Goal: Complete application form

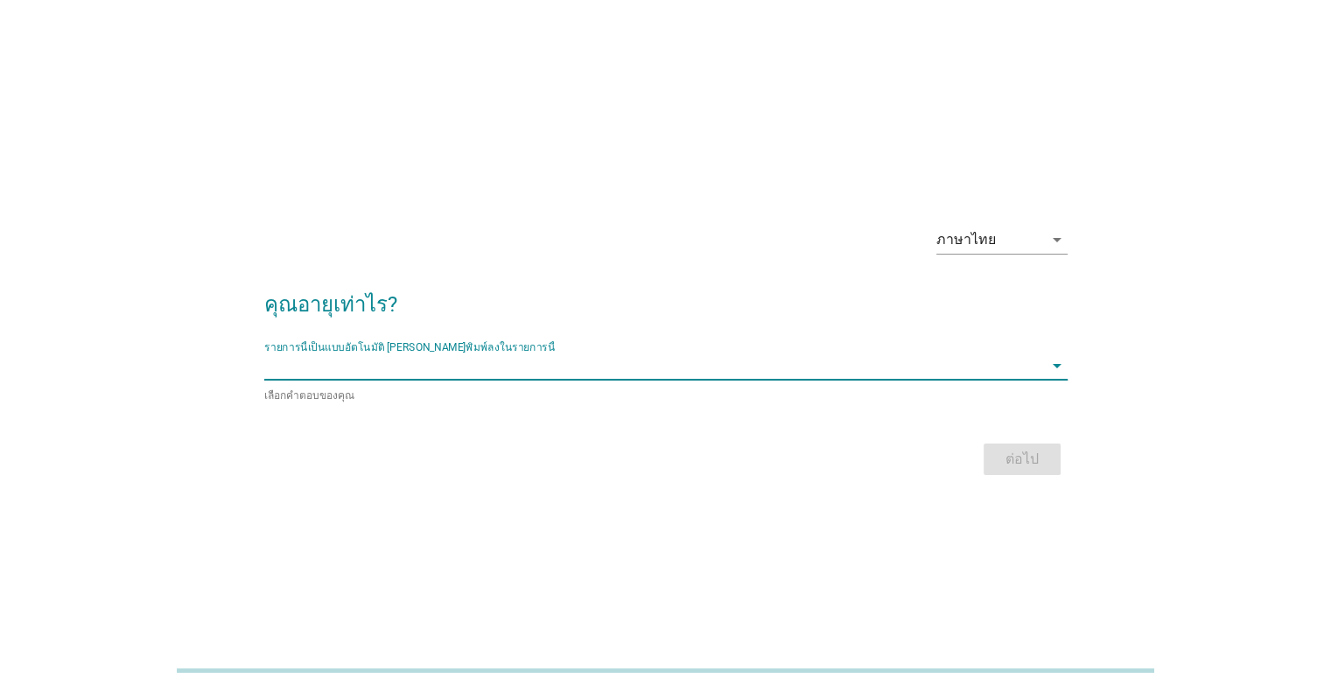
click at [437, 367] on input "รายการนี้เป็นแบบอัตโนมัติ คุณสามารถพิมพ์ลงในรายการนี้" at bounding box center [653, 366] width 779 height 28
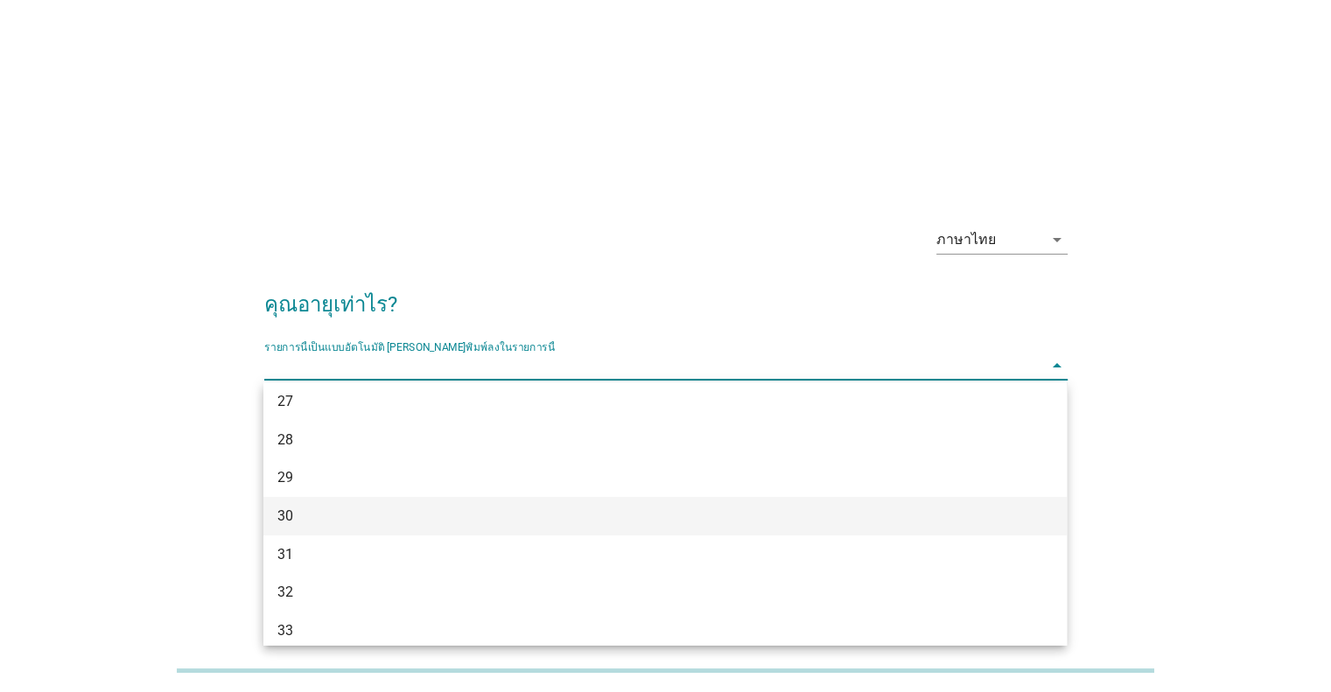
scroll to position [437, 0]
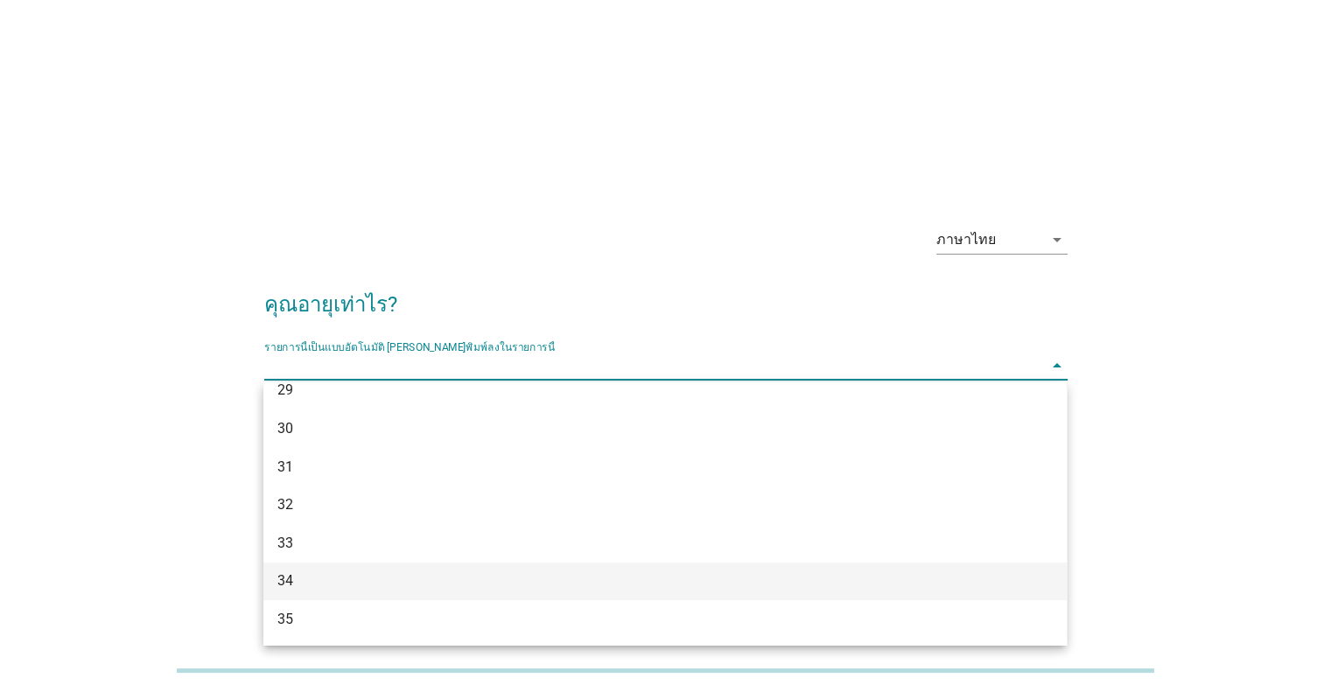
click at [347, 578] on div "34" at bounding box center [632, 580] width 710 height 21
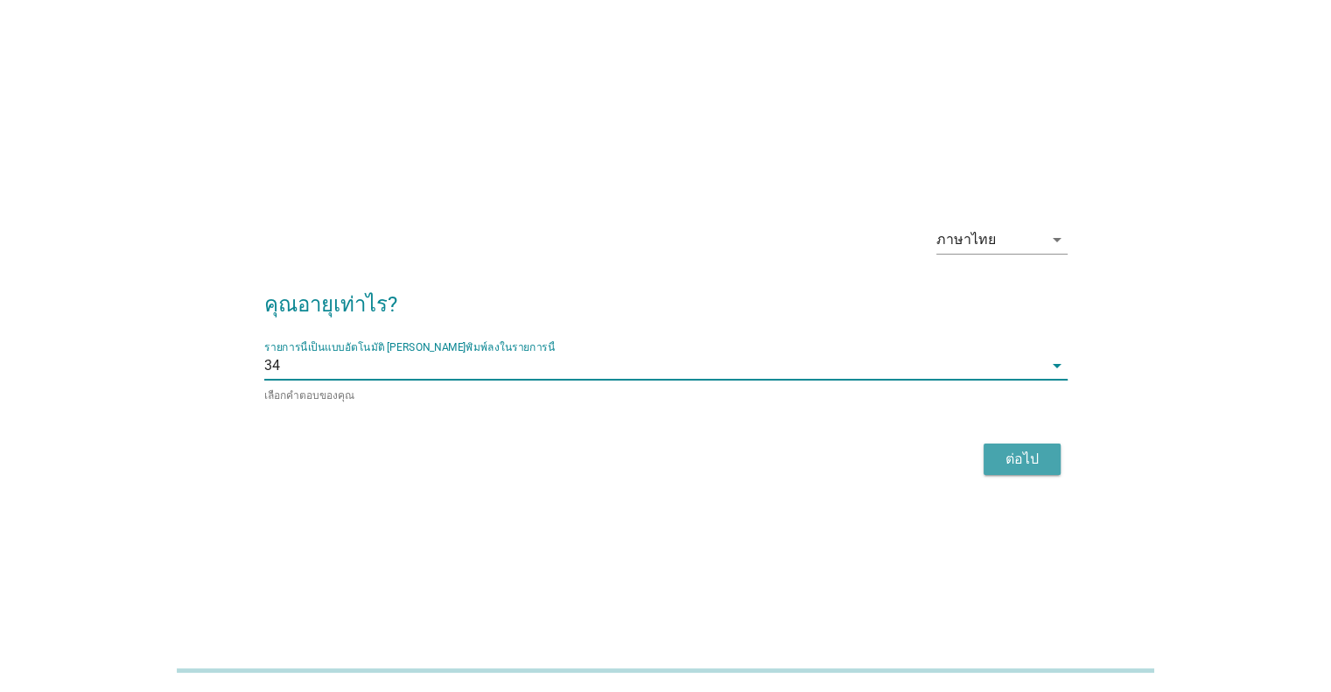
click at [1011, 452] on div "ต่อไป" at bounding box center [1021, 459] width 49 height 21
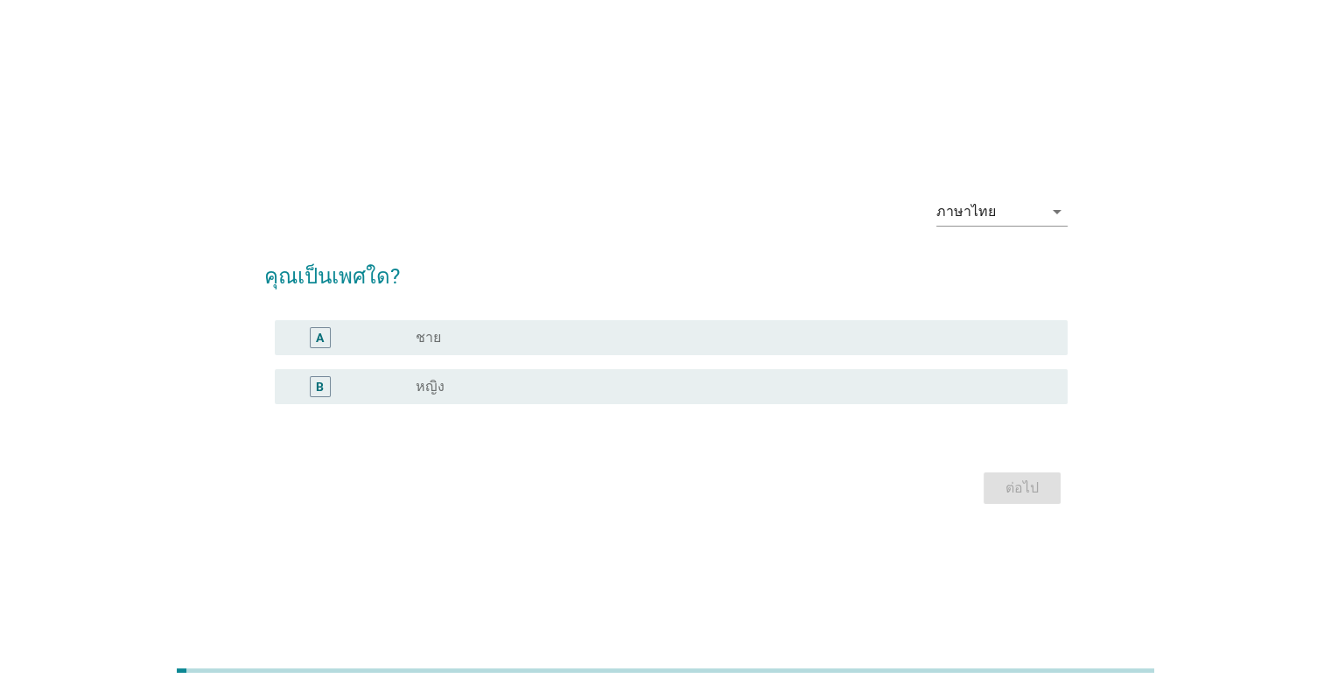
click at [317, 383] on div "B" at bounding box center [320, 386] width 8 height 18
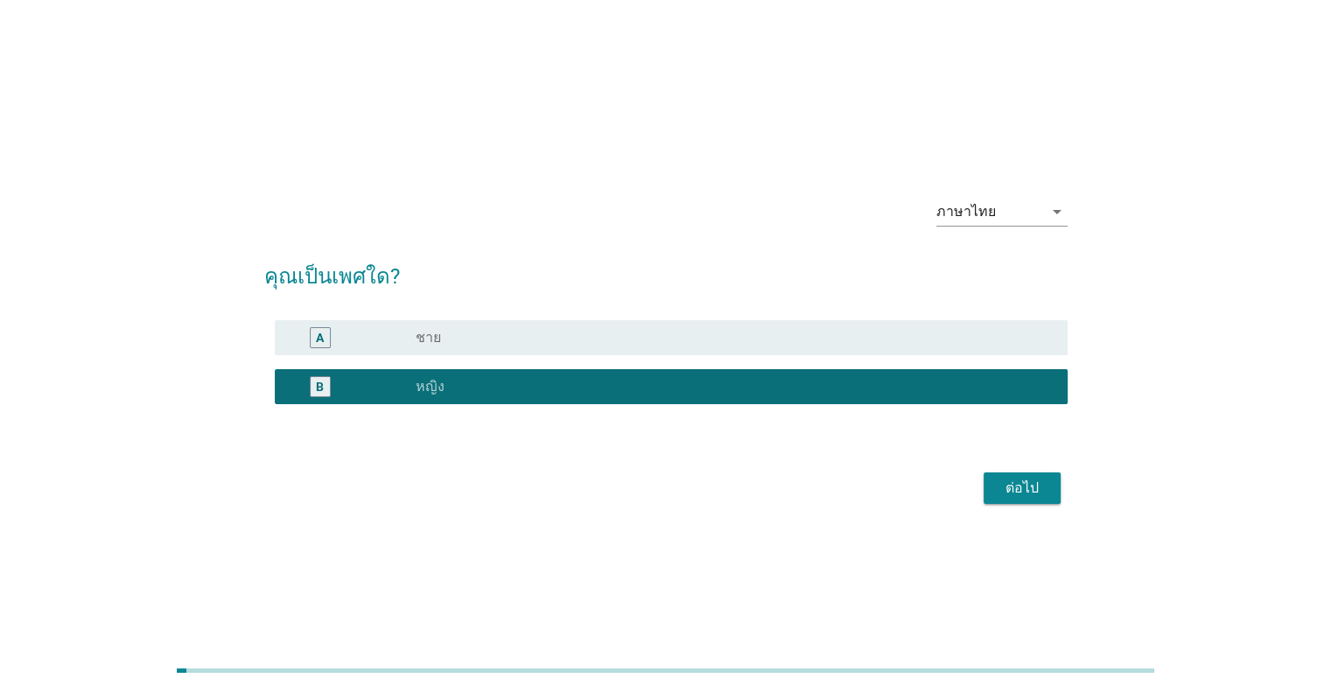
click at [1027, 496] on div "ต่อไป" at bounding box center [1021, 488] width 49 height 21
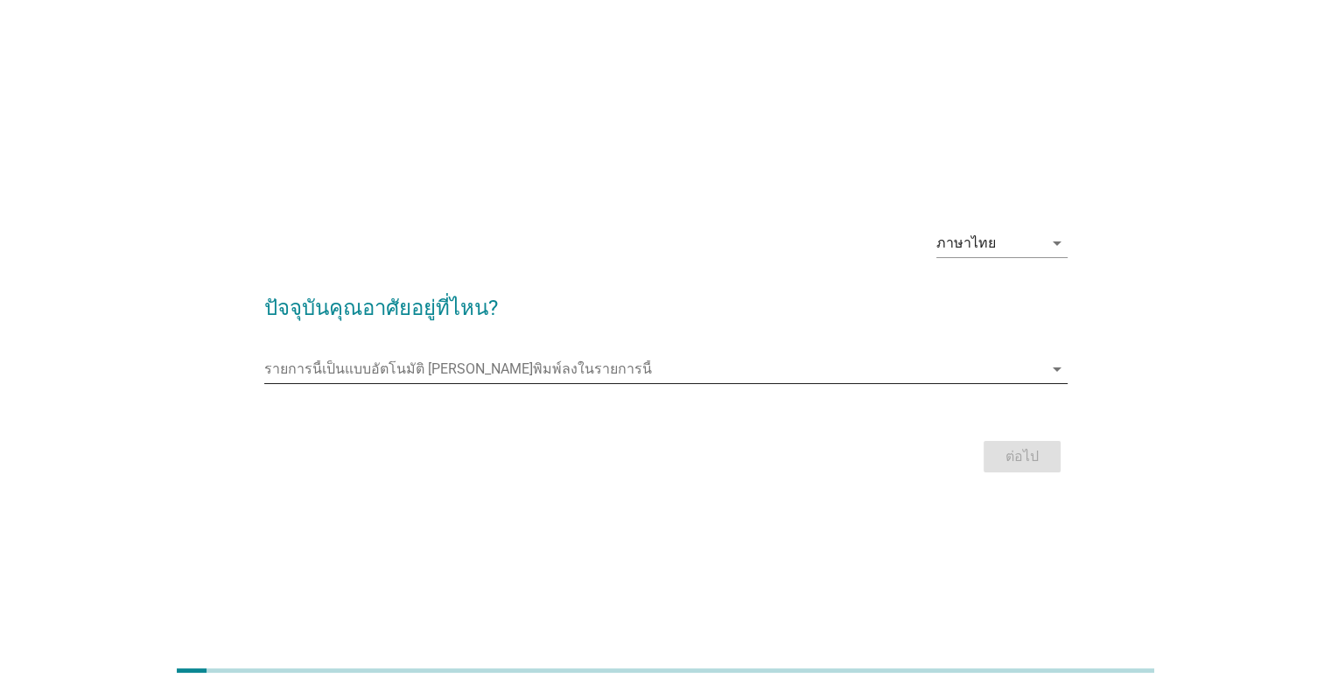
click at [397, 370] on input "รายการนี้เป็นแบบอัตโนมัติ คุณสามารถพิมพ์ลงในรายการนี้" at bounding box center [653, 369] width 779 height 28
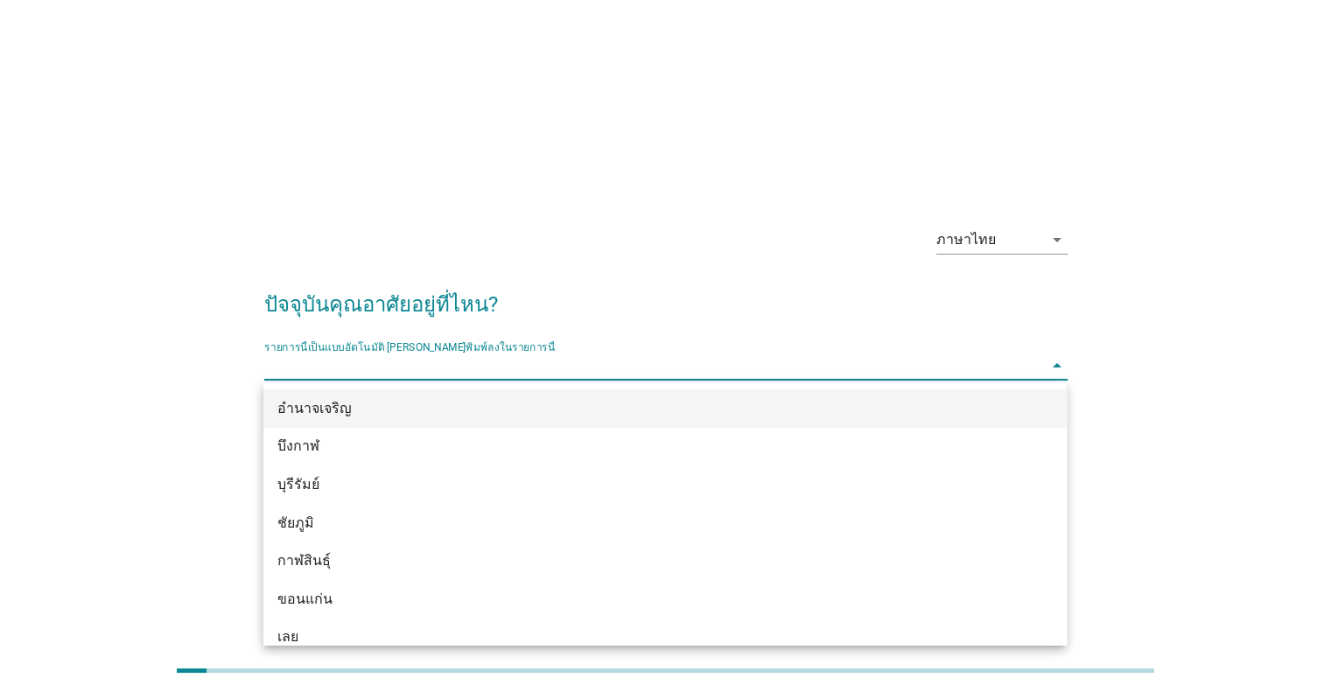
type input "o"
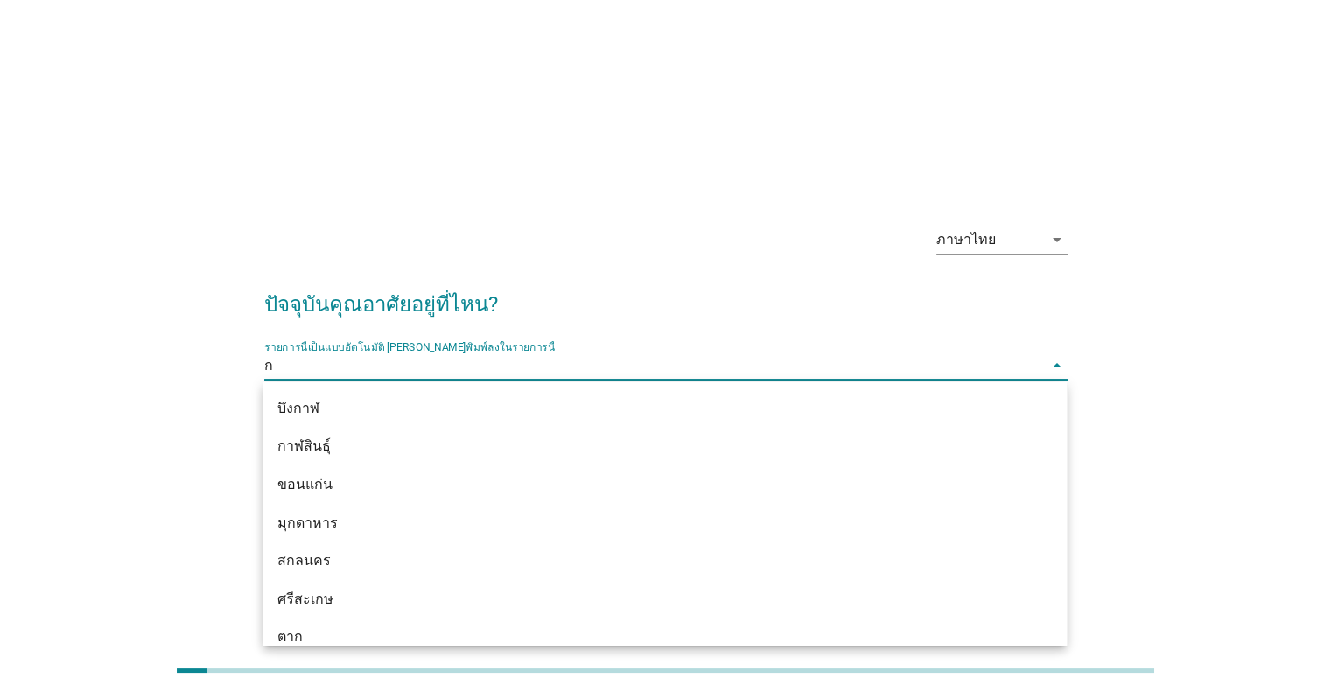
type input "กร"
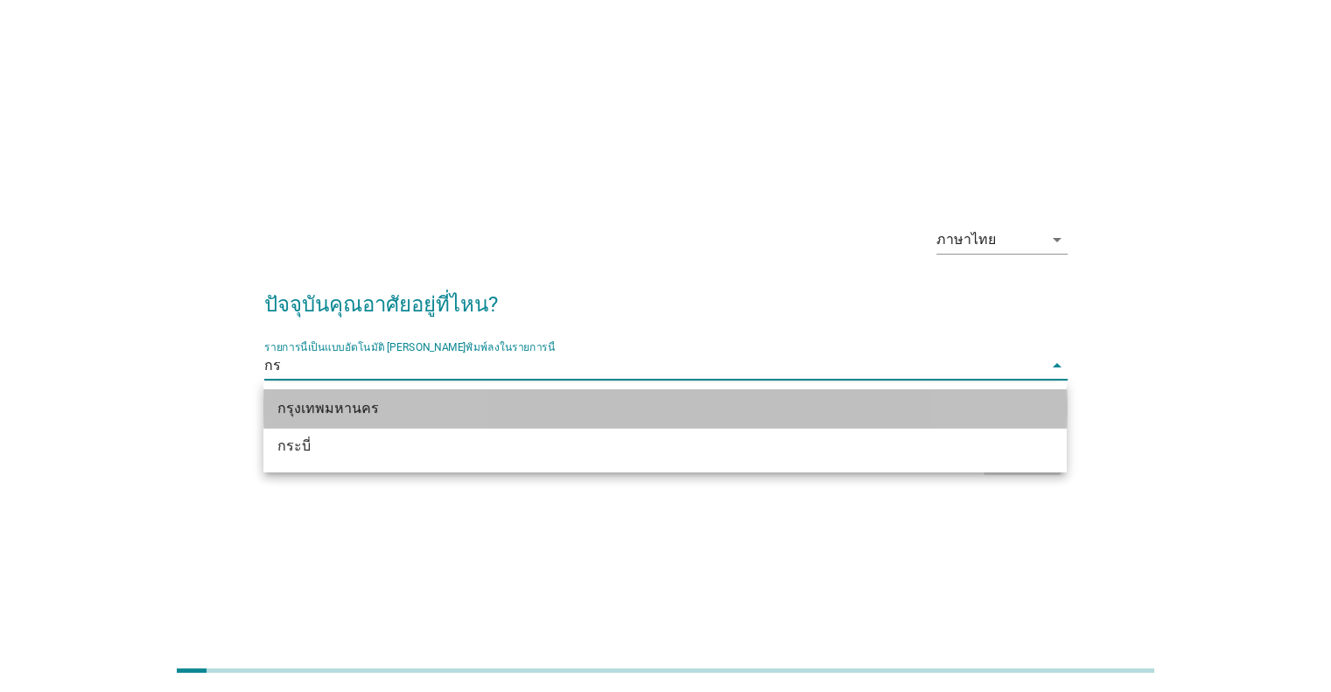
click at [402, 412] on div "กรุงเทพมหานคร" at bounding box center [632, 408] width 710 height 21
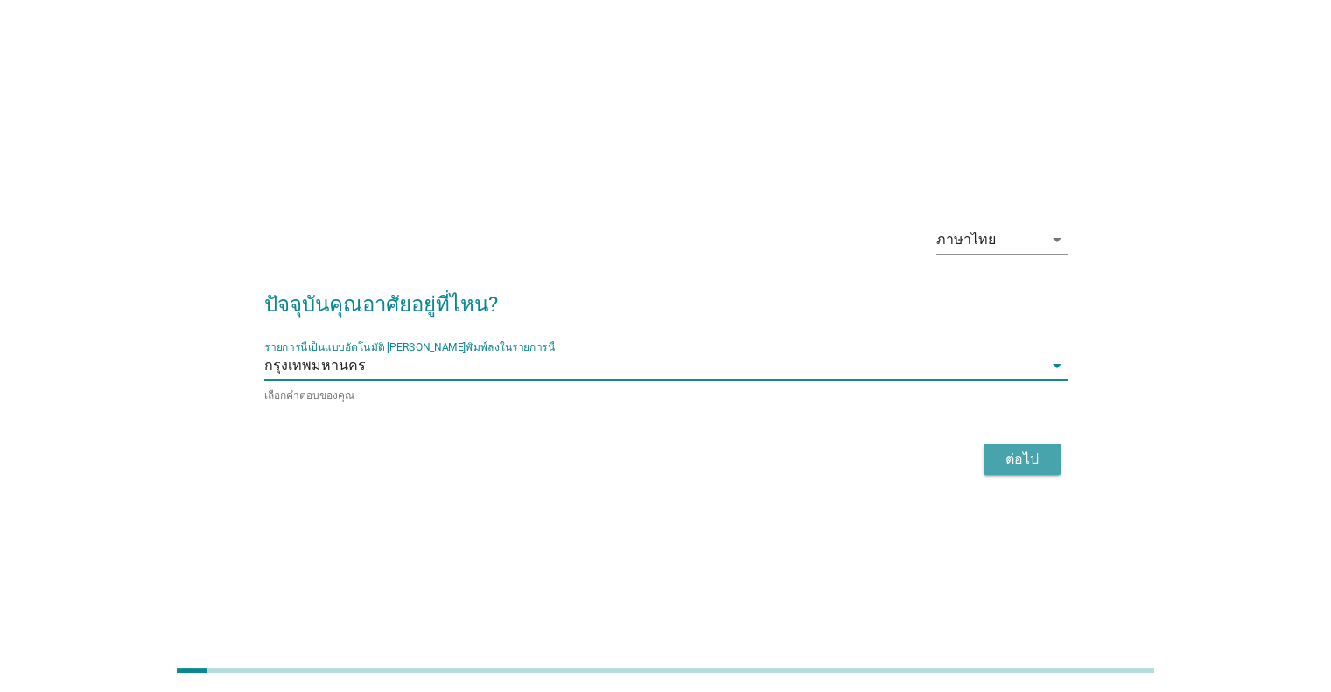
click at [1014, 459] on div "ต่อไป" at bounding box center [1021, 459] width 49 height 21
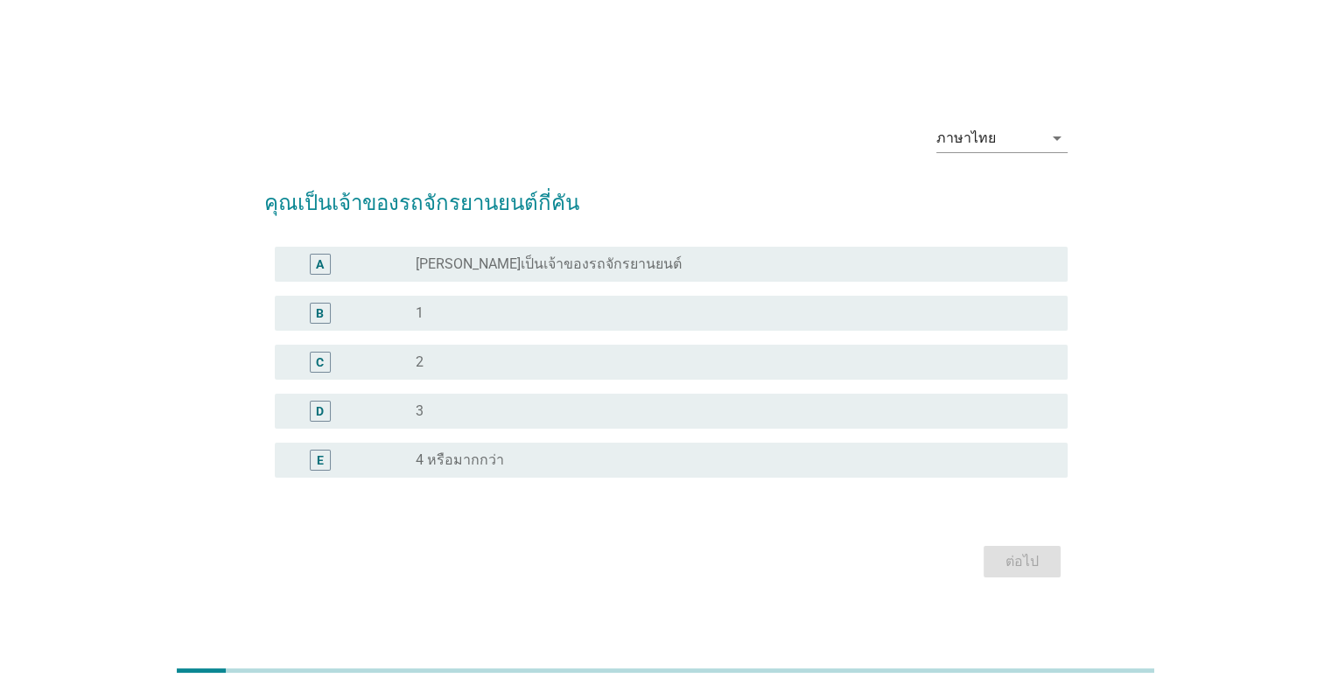
click at [315, 314] on div "B" at bounding box center [320, 313] width 21 height 21
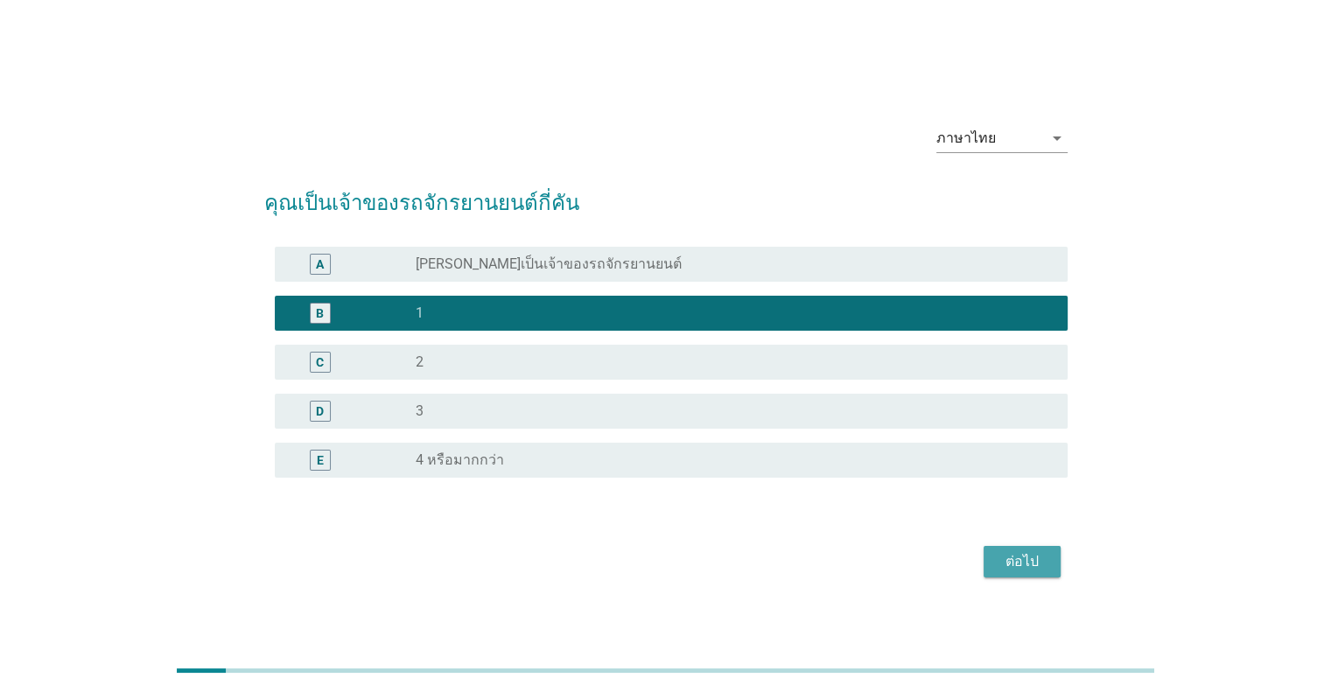
click at [1025, 559] on div "ต่อไป" at bounding box center [1021, 561] width 49 height 21
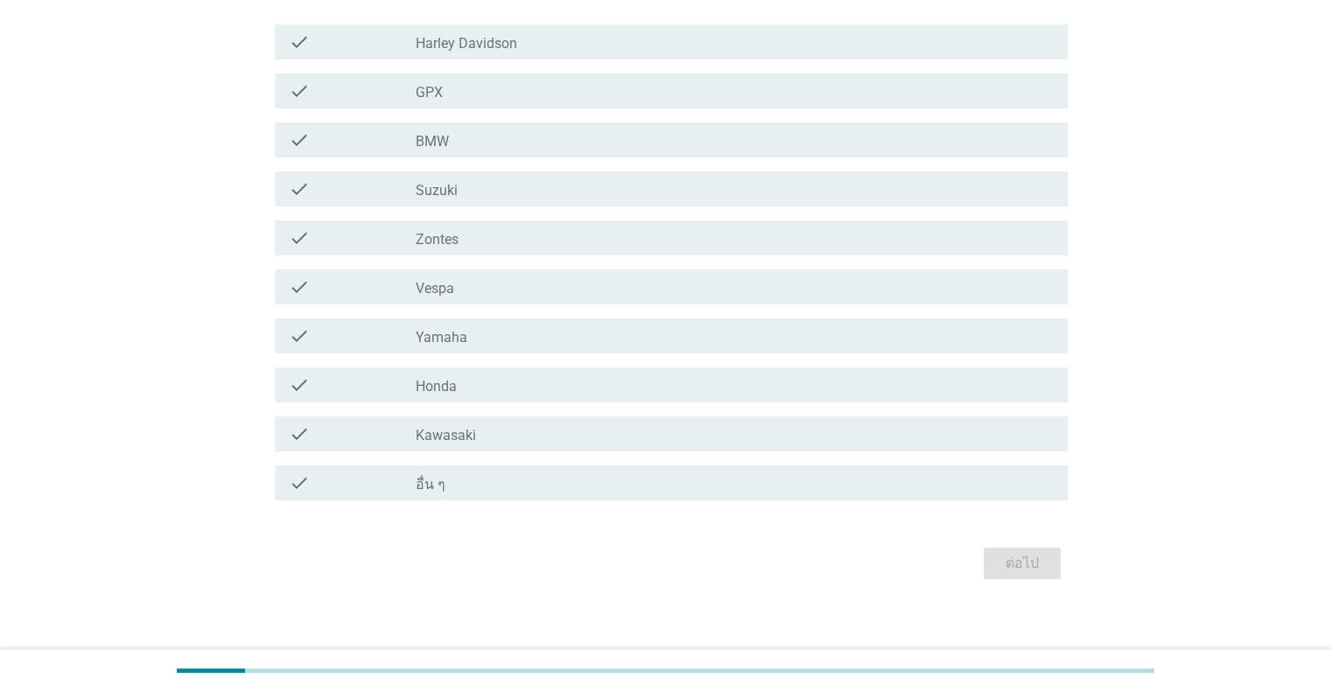
scroll to position [227, 0]
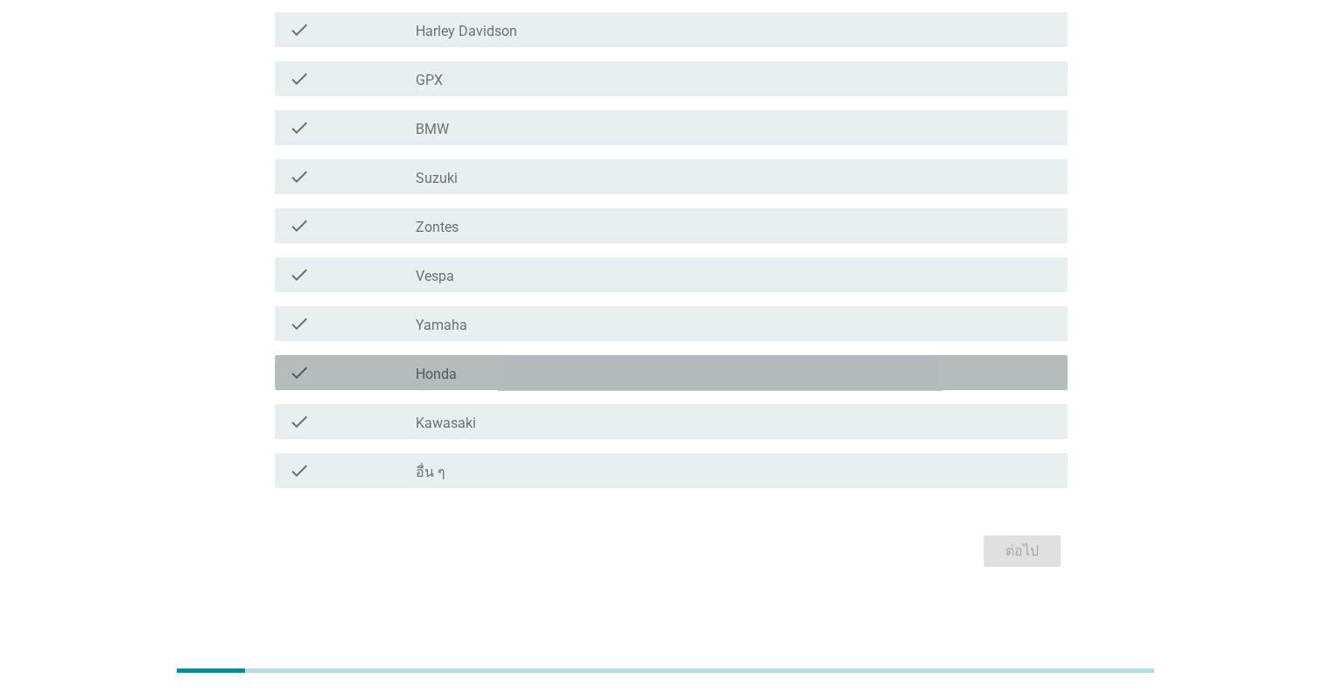
click at [418, 374] on label "Honda" at bounding box center [436, 374] width 41 height 17
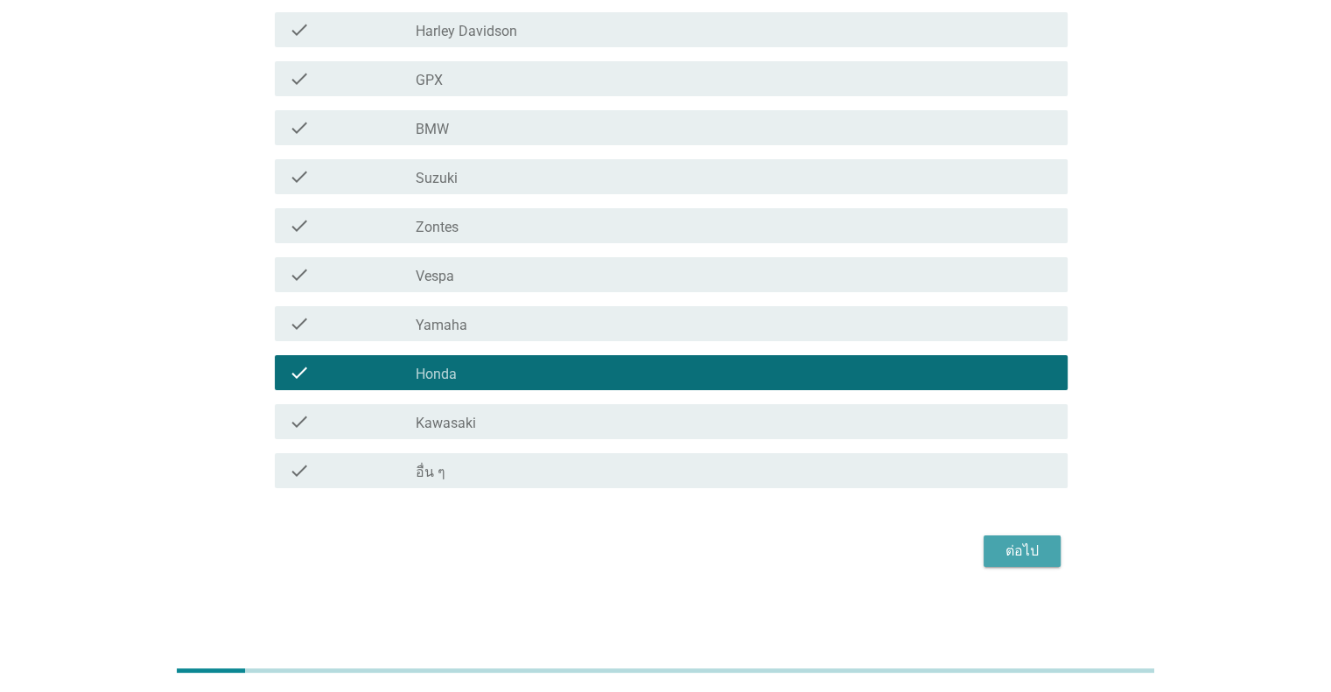
click at [1013, 552] on div "ต่อไป" at bounding box center [1021, 551] width 49 height 21
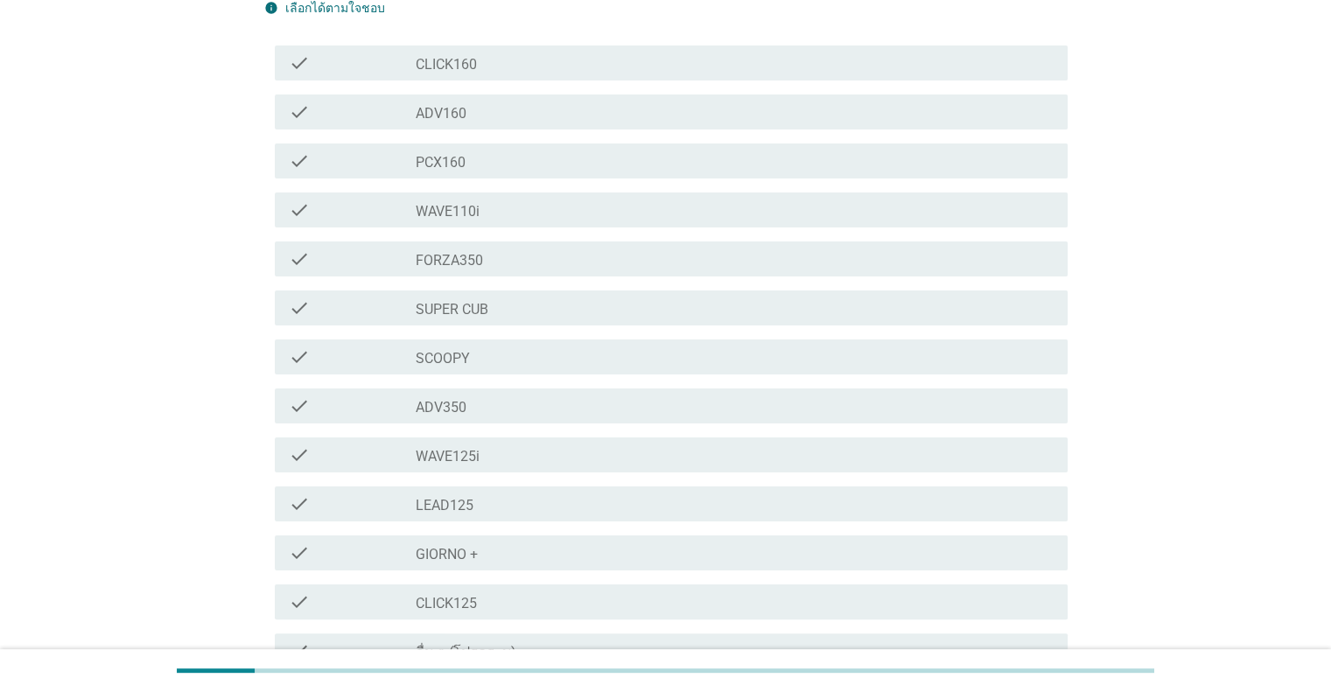
scroll to position [406, 0]
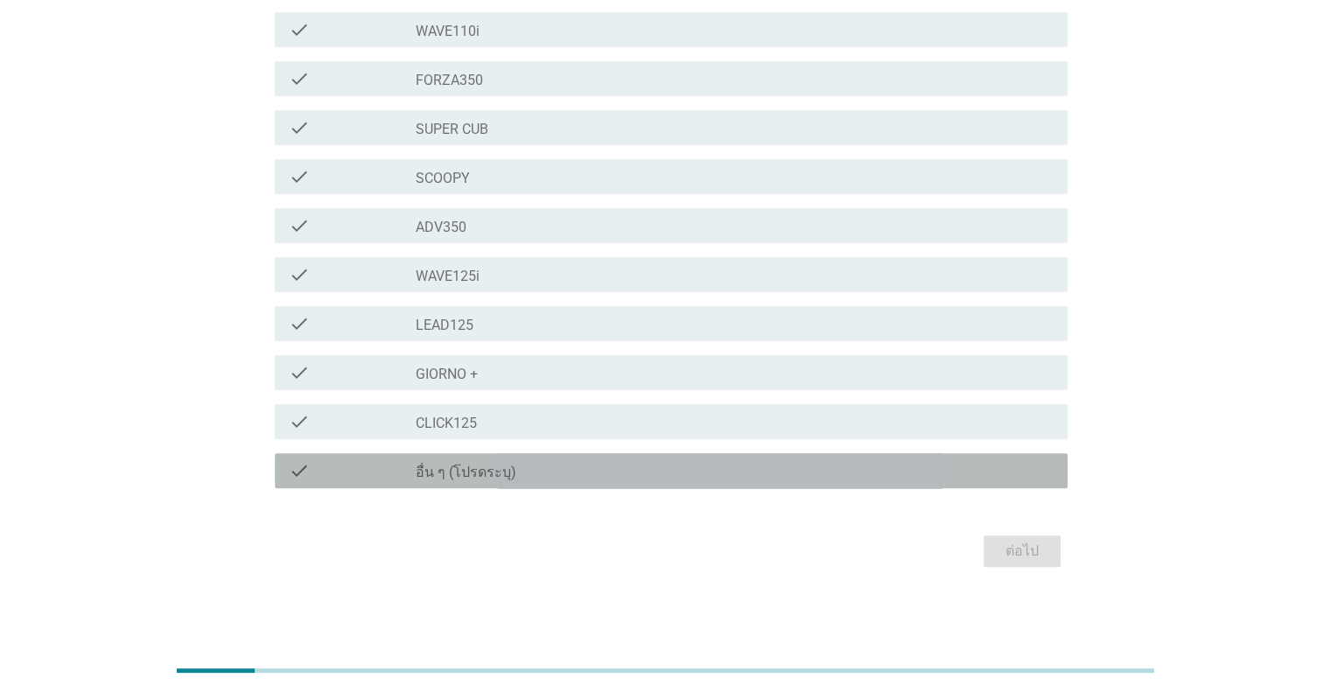
click at [518, 475] on div "check_box_outline_blank อื่น ๆ (โปรดระบุ)" at bounding box center [734, 470] width 637 height 21
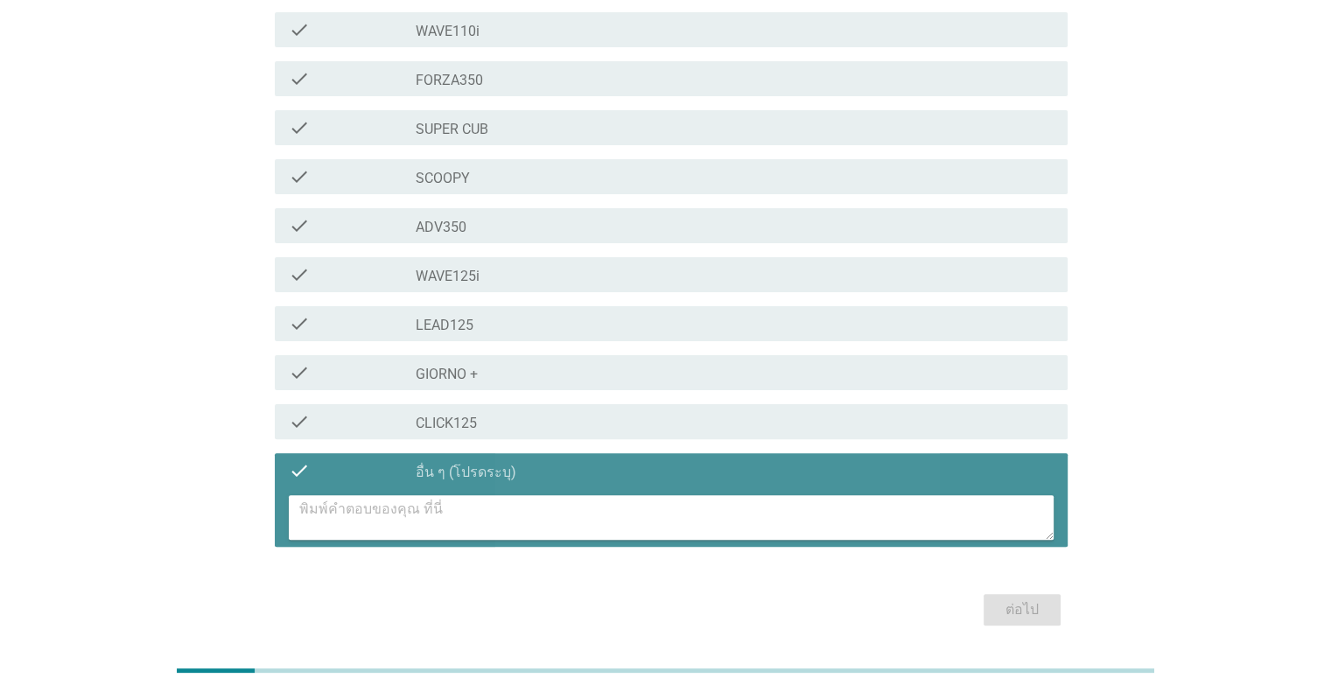
click at [658, 493] on div at bounding box center [671, 517] width 793 height 59
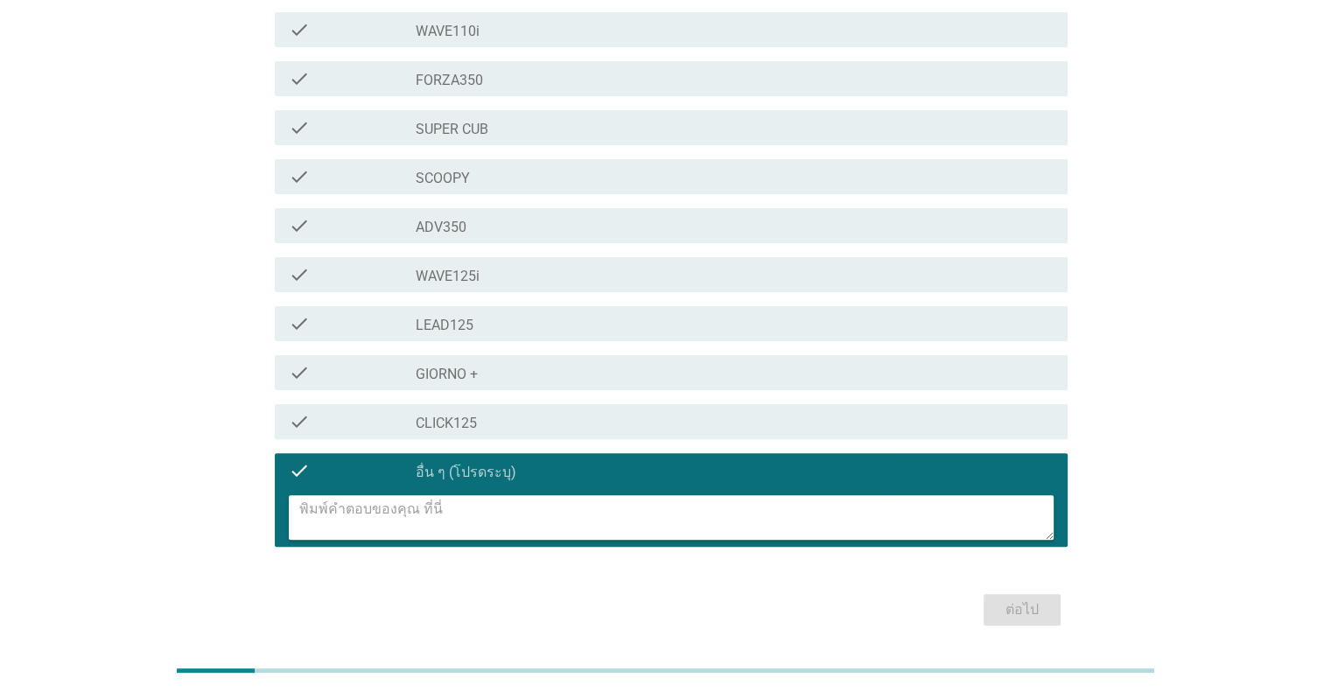
click at [647, 503] on textarea at bounding box center [676, 517] width 754 height 45
type textarea "[PERSON_NAME]ซื้อ"
click at [1011, 614] on div "ต่อไป" at bounding box center [1021, 609] width 49 height 21
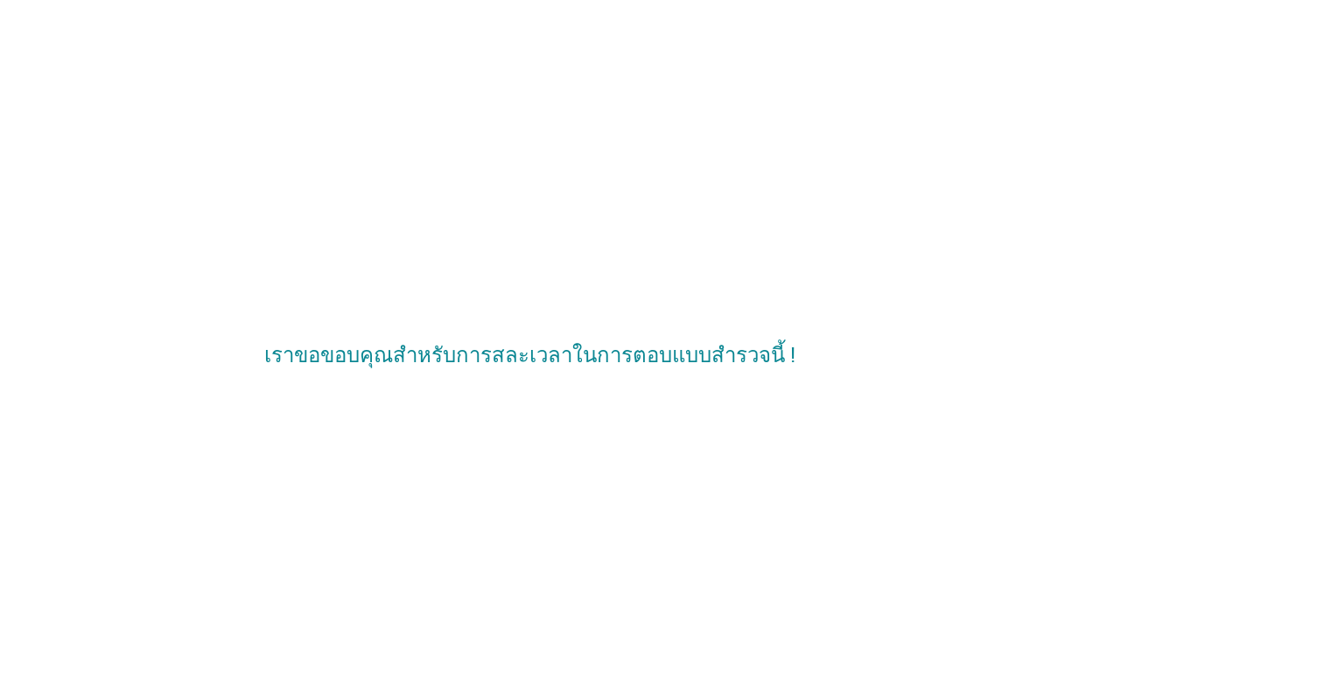
scroll to position [0, 0]
